Goal: Task Accomplishment & Management: Complete application form

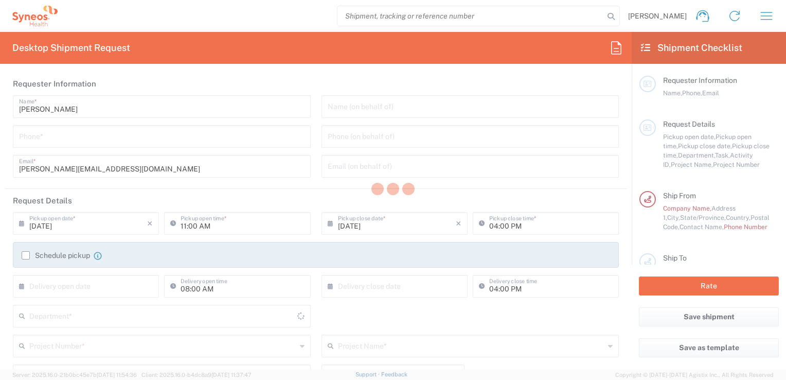
type input "3243"
type input "[GEOGRAPHIC_DATA]"
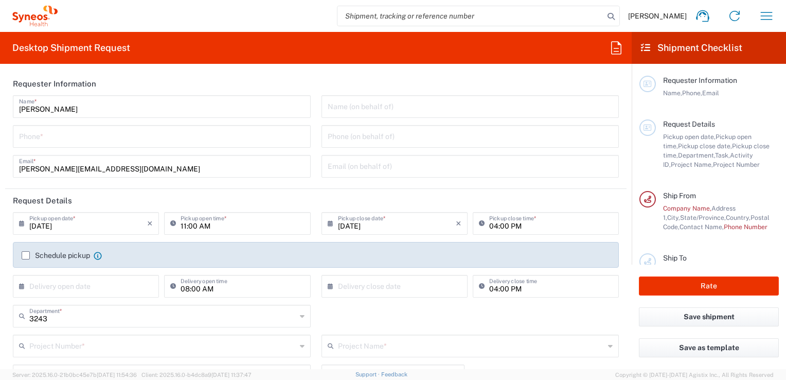
type input "INC Research Clin Svcs [GEOGRAPHIC_DATA]"
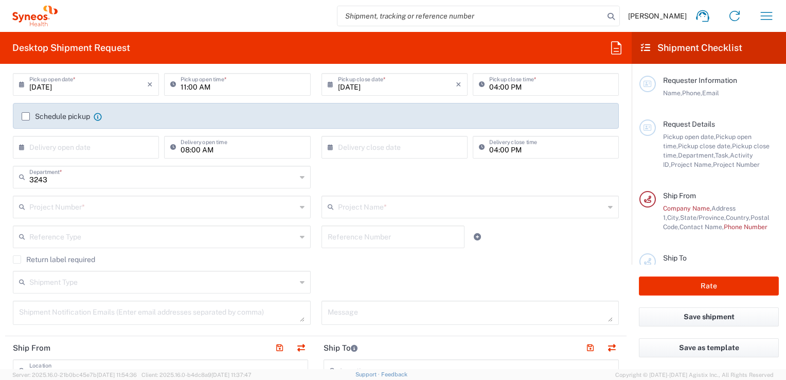
scroll to position [154, 0]
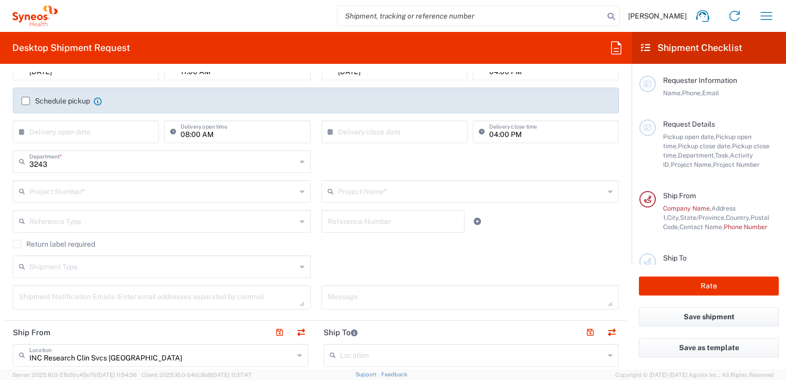
click at [302, 192] on div "Project Number *" at bounding box center [162, 191] width 298 height 23
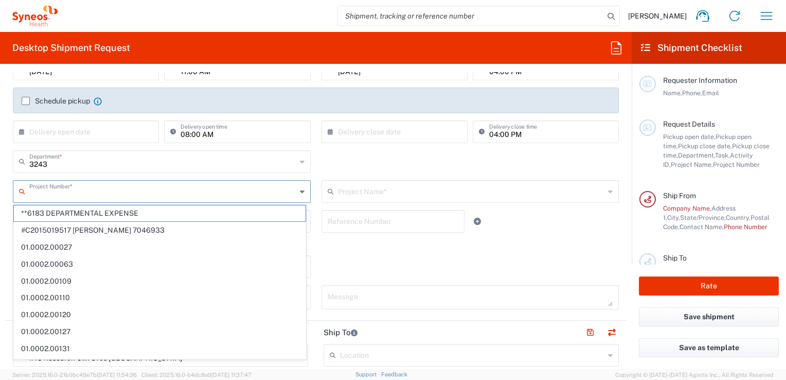
click at [0, 229] on html "[PERSON_NAME] Home Shipment estimator Shipment tracking Desktop shipment reques…" at bounding box center [393, 190] width 786 height 380
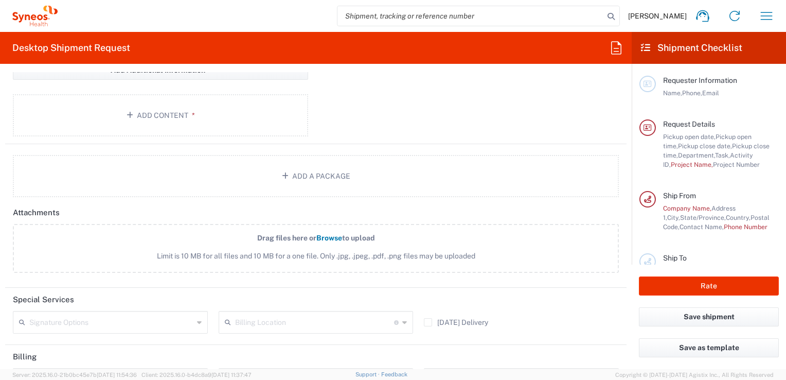
scroll to position [1131, 0]
